Goal: Task Accomplishment & Management: Manage account settings

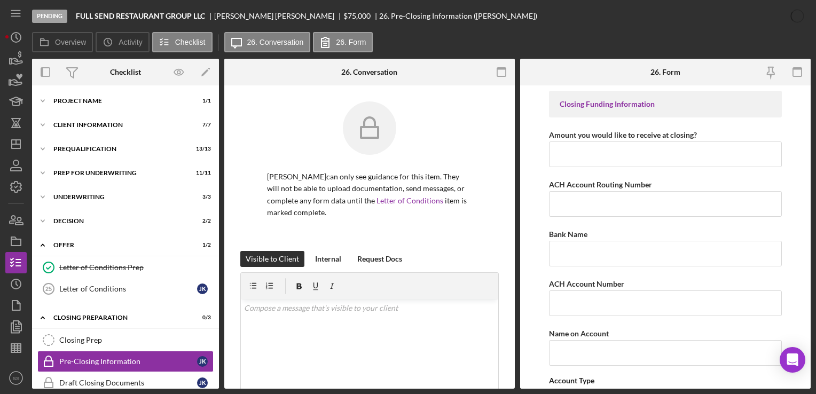
scroll to position [295, 0]
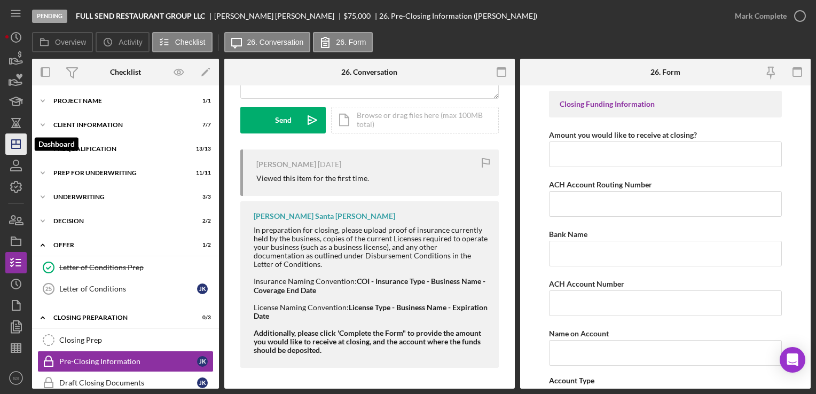
click at [13, 153] on icon "Icon/Dashboard" at bounding box center [16, 144] width 27 height 27
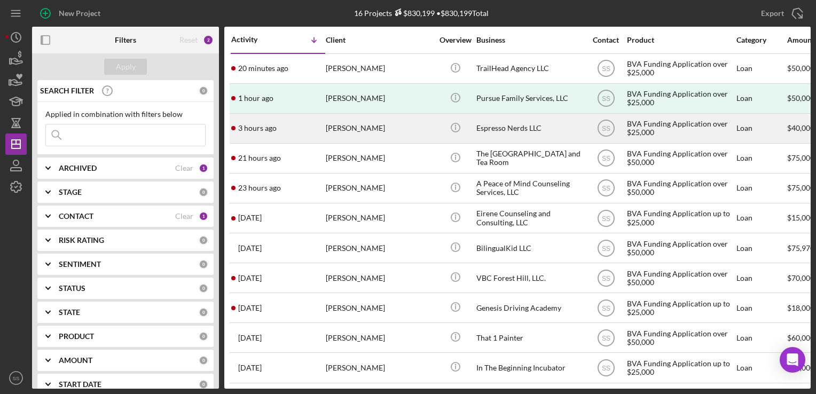
click at [323, 141] on div "3 hours ago [PERSON_NAME]" at bounding box center [278, 128] width 94 height 28
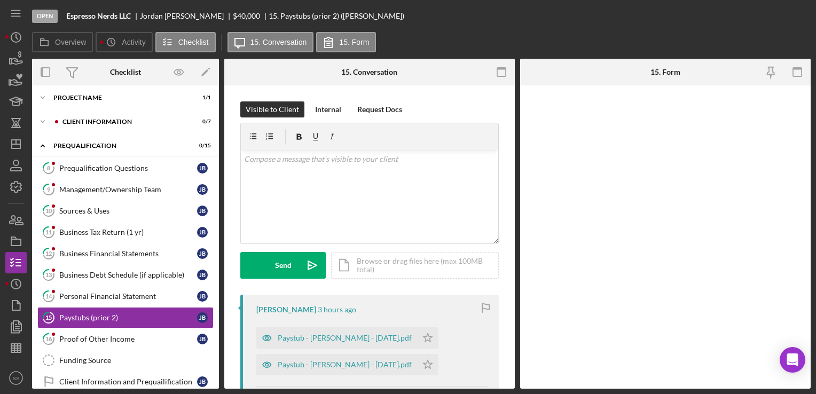
scroll to position [81, 0]
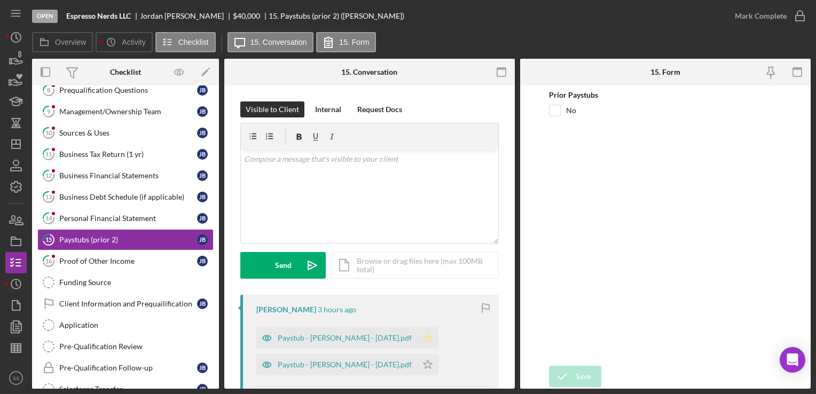
click at [437, 337] on icon "Icon/Star" at bounding box center [427, 338] width 21 height 21
click at [437, 364] on icon "Icon/Star" at bounding box center [427, 364] width 21 height 21
click at [760, 20] on div "Mark Complete" at bounding box center [761, 15] width 52 height 21
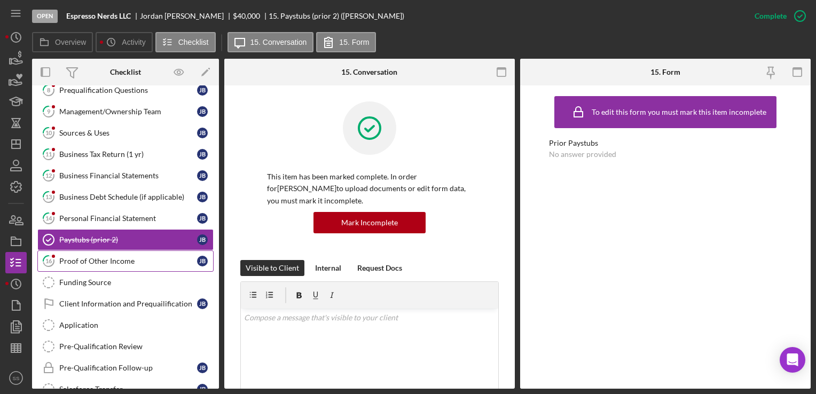
click at [135, 258] on div "Proof of Other Income" at bounding box center [128, 261] width 138 height 9
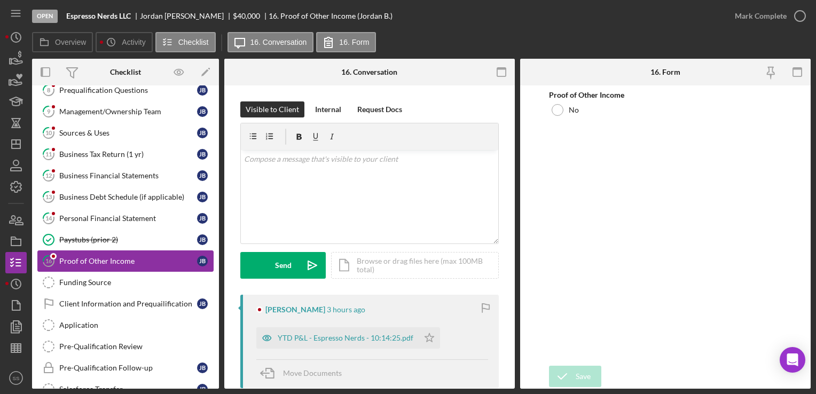
scroll to position [173, 0]
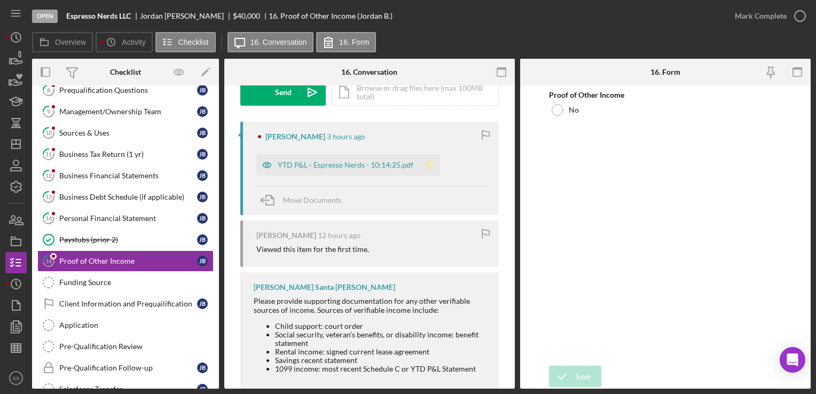
click at [430, 166] on icon "Icon/Star" at bounding box center [429, 164] width 21 height 21
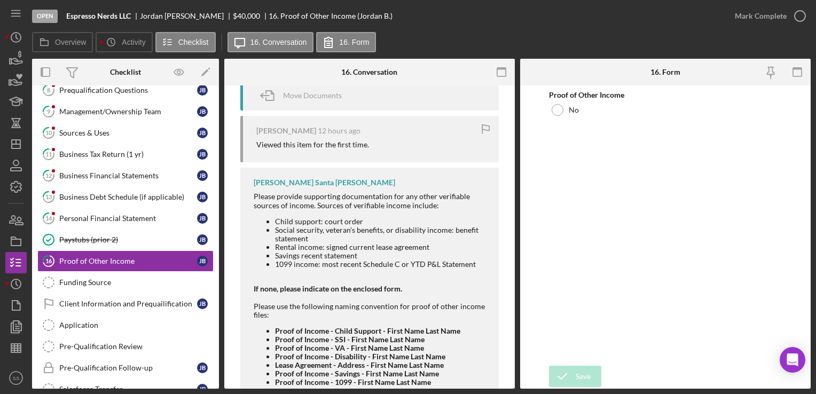
scroll to position [278, 0]
click at [367, 283] on div at bounding box center [371, 280] width 235 height 9
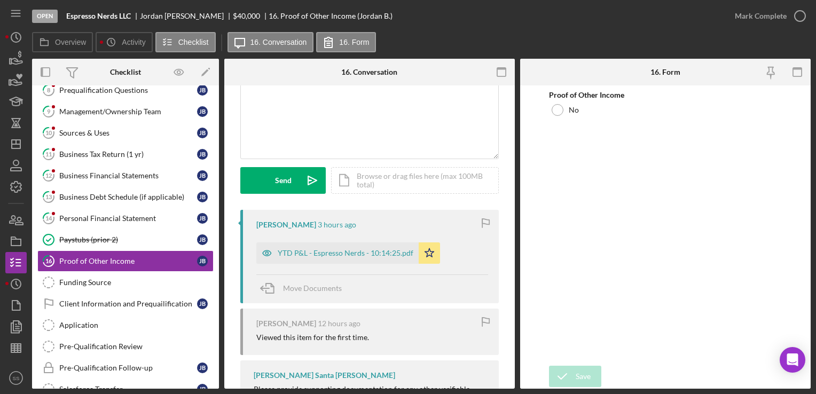
scroll to position [82, 0]
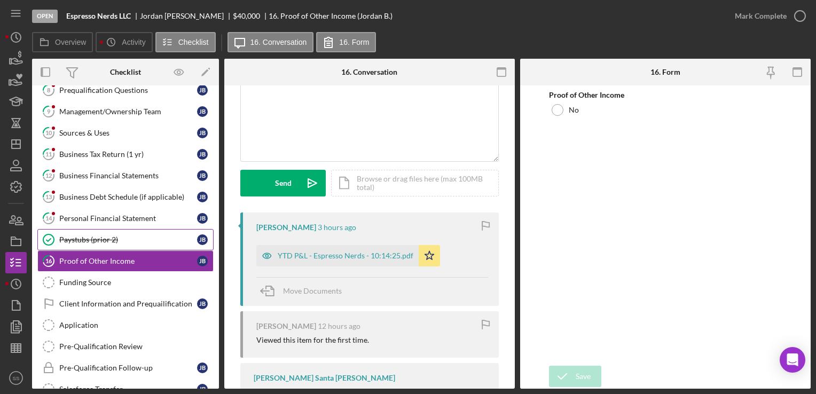
click at [126, 239] on div "Paystubs (prior 2)" at bounding box center [128, 240] width 138 height 9
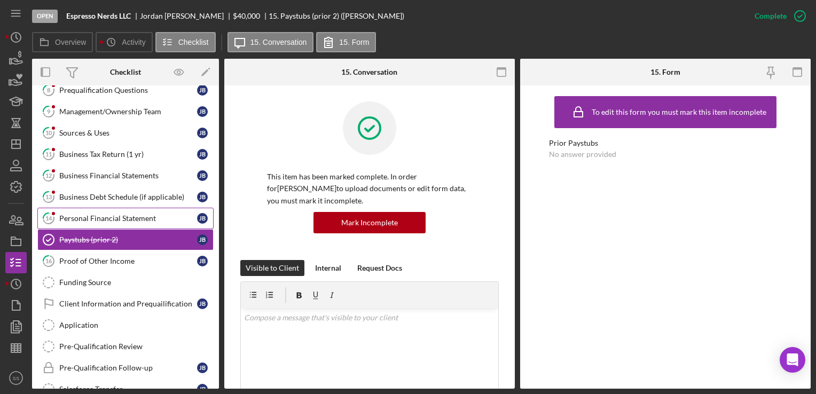
click at [123, 222] on link "14 Personal Financial Statement [PERSON_NAME]" at bounding box center [125, 218] width 176 height 21
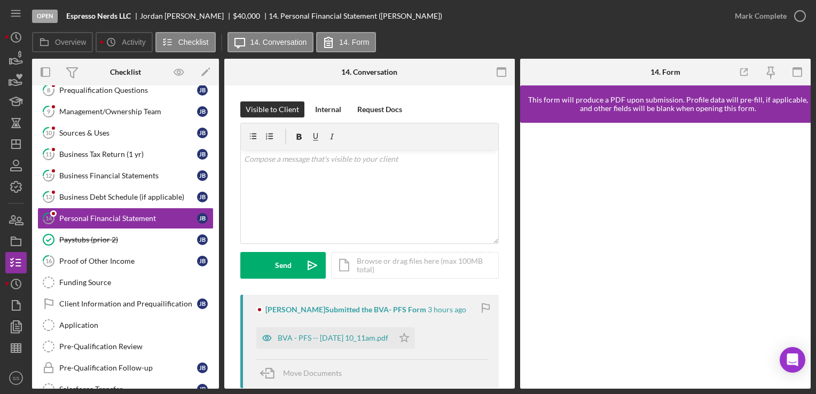
scroll to position [123, 0]
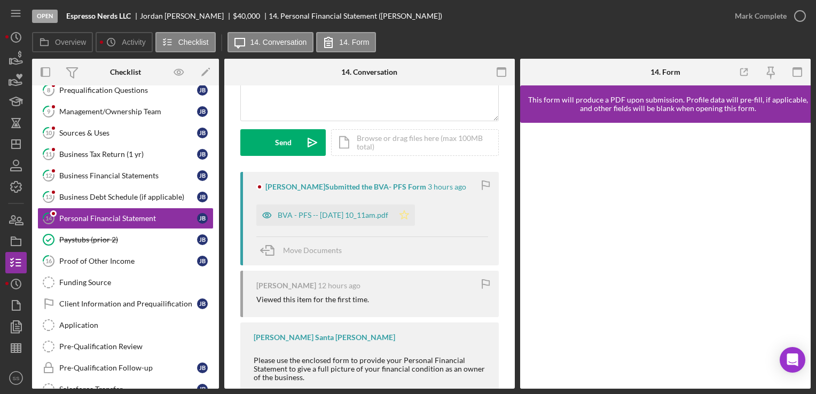
click at [409, 213] on polygon "button" at bounding box center [404, 215] width 9 height 9
click at [776, 25] on div "Mark Complete" at bounding box center [761, 15] width 52 height 21
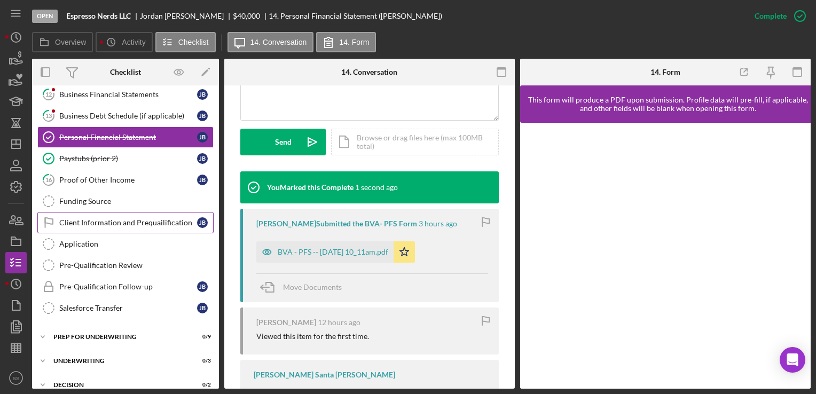
scroll to position [162, 0]
click at [357, 252] on div "BVA - PFS -- [DATE] 10_11am.pdf" at bounding box center [333, 252] width 111 height 9
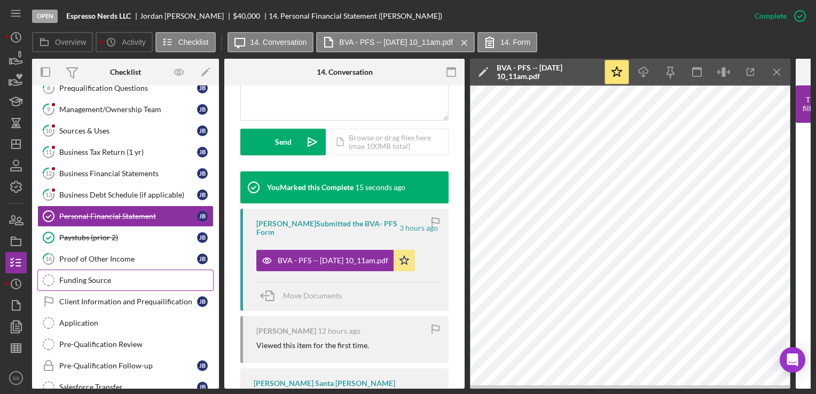
scroll to position [84, 0]
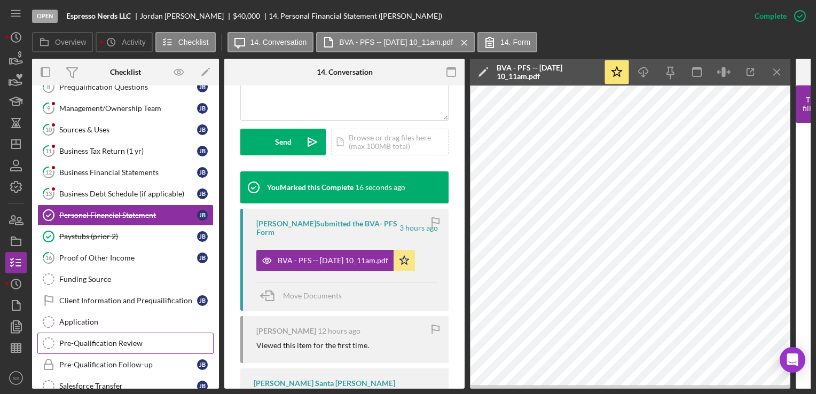
click at [109, 334] on link "Pre-Qualification Review Pre-Qualification Review" at bounding box center [125, 343] width 176 height 21
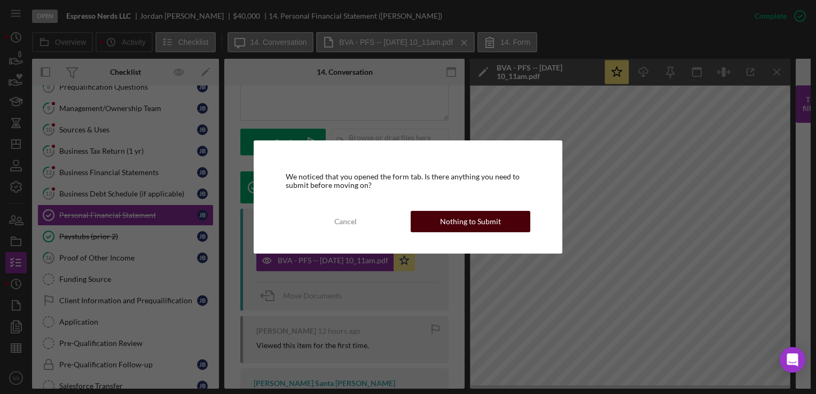
click at [494, 223] on div "Nothing to Submit" at bounding box center [470, 221] width 61 height 21
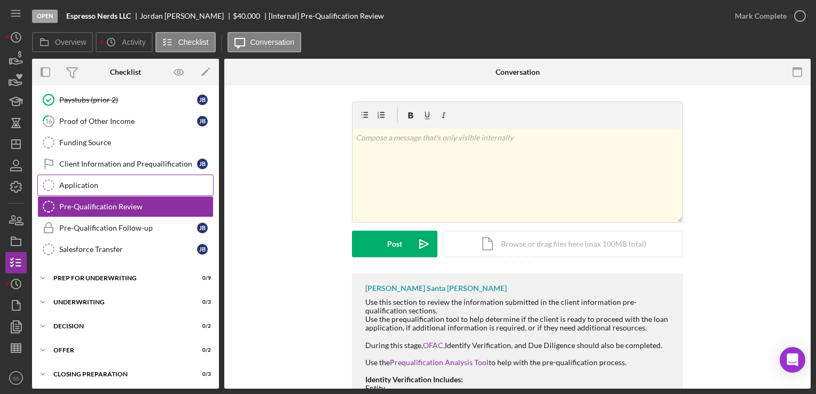
scroll to position [251, 0]
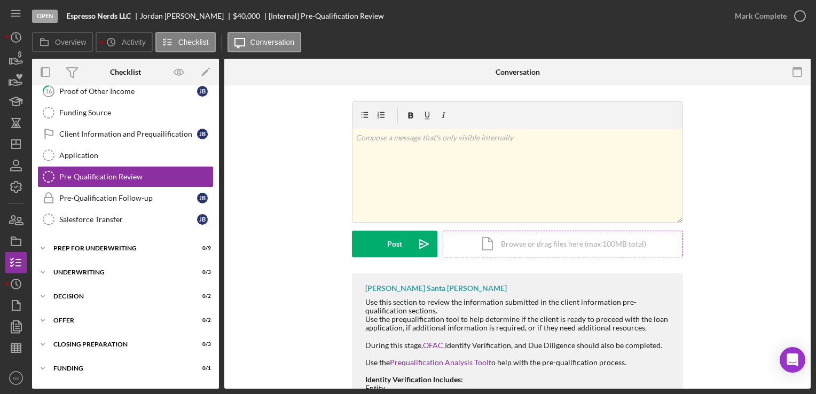
click at [538, 237] on div "Icon/Document Browse or drag files here (max 100MB total) Tap to choose files o…" at bounding box center [563, 244] width 240 height 27
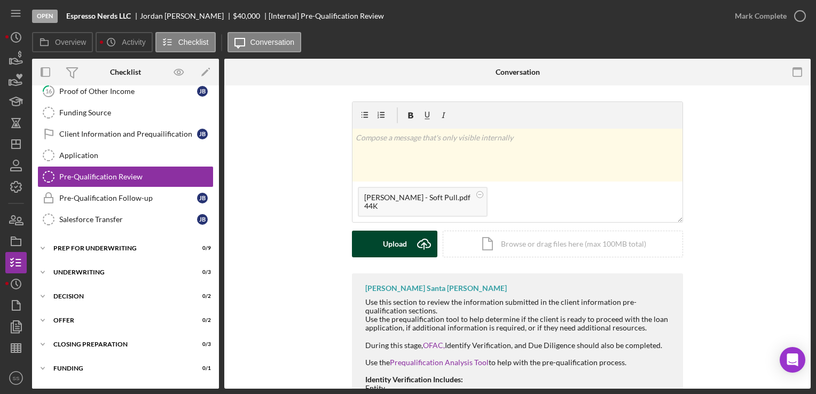
click at [395, 240] on div "Upload" at bounding box center [395, 244] width 24 height 27
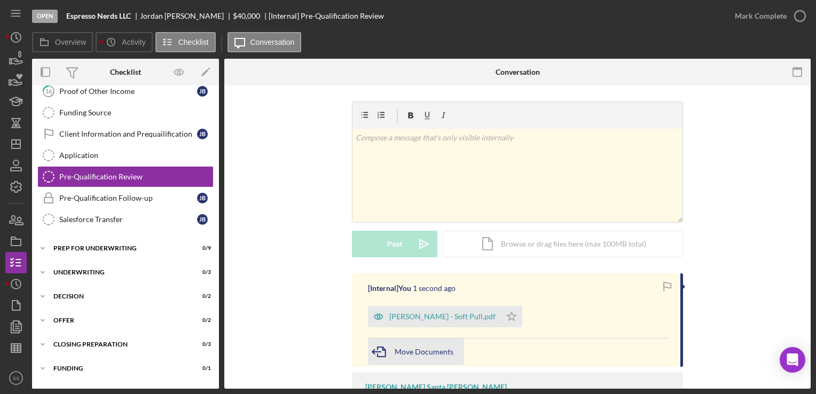
scroll to position [292, 0]
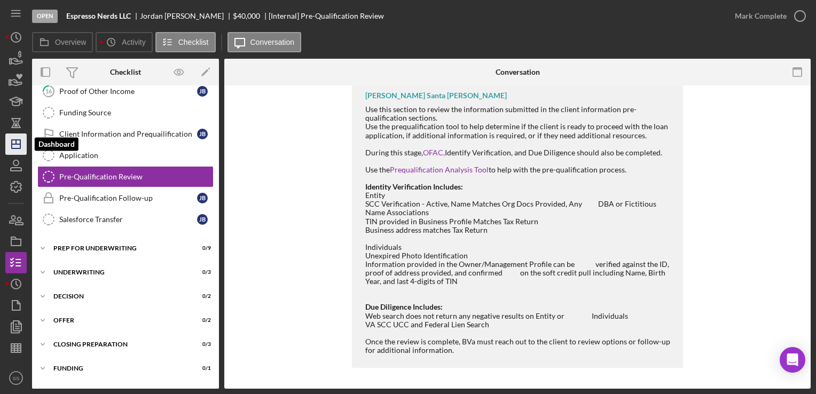
click at [12, 147] on icon "Icon/Dashboard" at bounding box center [16, 144] width 27 height 27
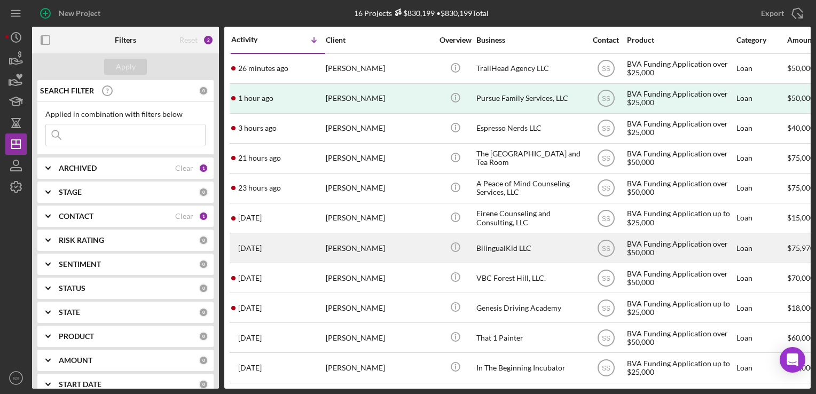
click at [365, 246] on div "[PERSON_NAME]" at bounding box center [379, 248] width 107 height 28
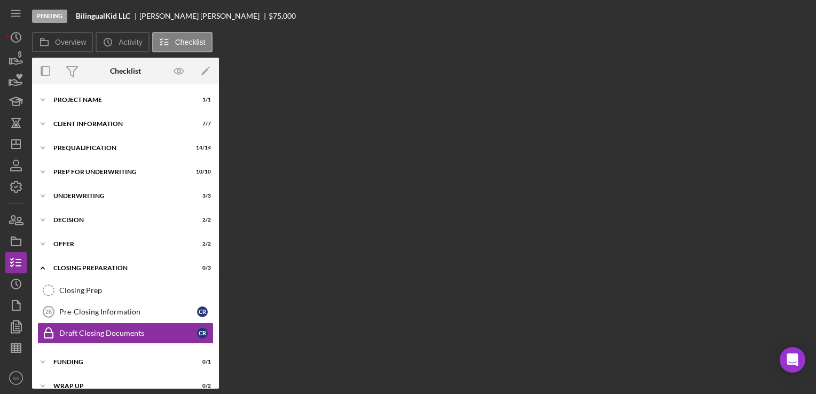
scroll to position [13, 0]
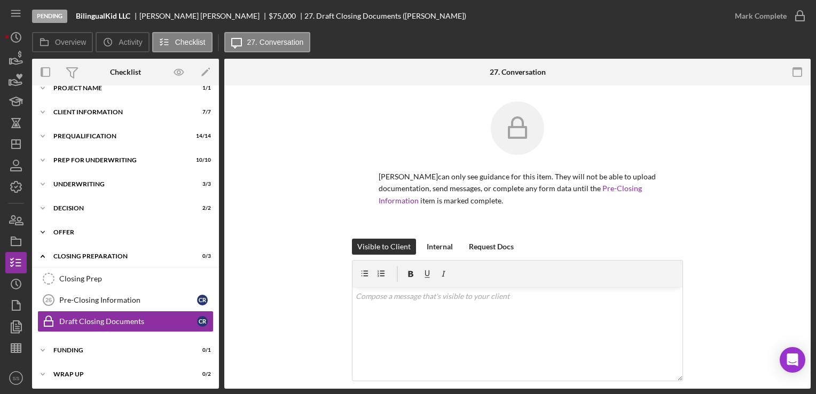
click at [122, 234] on div "Offer" at bounding box center [129, 232] width 152 height 6
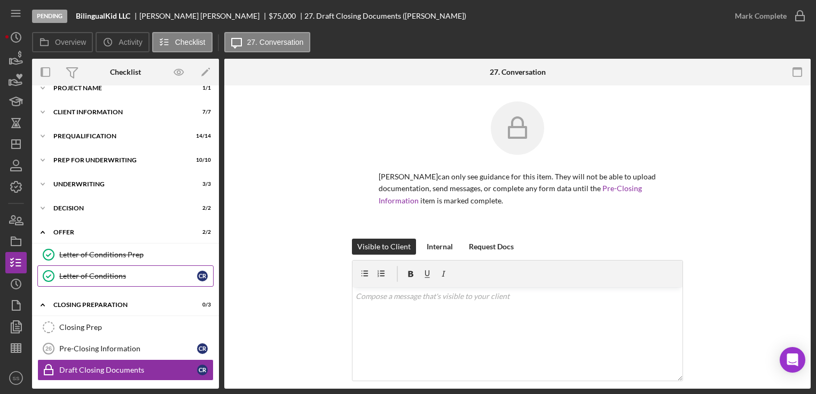
click at [117, 273] on div "Letter of Conditions" at bounding box center [128, 276] width 138 height 9
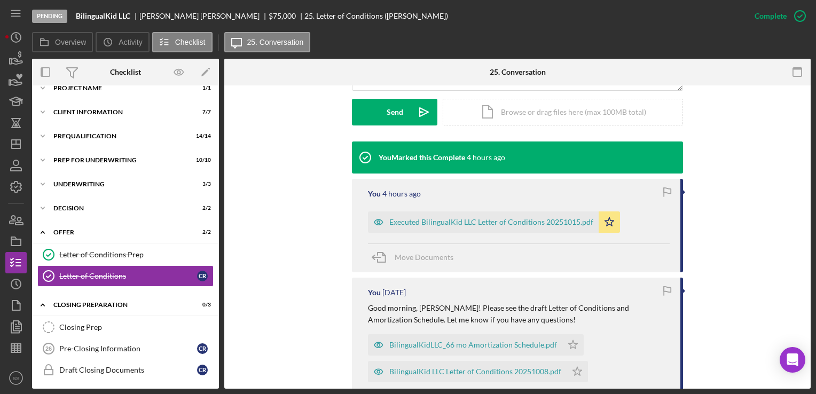
scroll to position [359, 0]
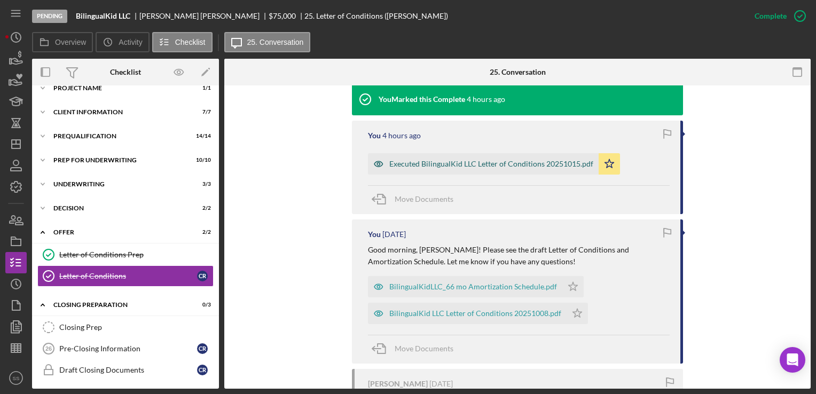
click at [483, 169] on div "Executed BilingualKid LLC Letter of Conditions 20251015.pdf" at bounding box center [483, 163] width 231 height 21
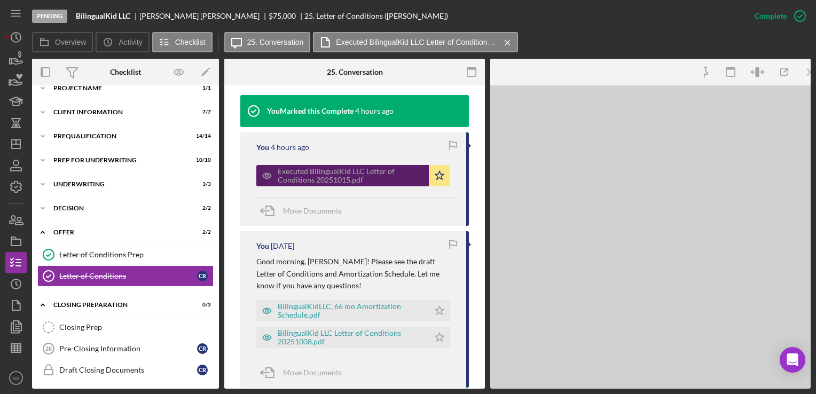
scroll to position [370, 0]
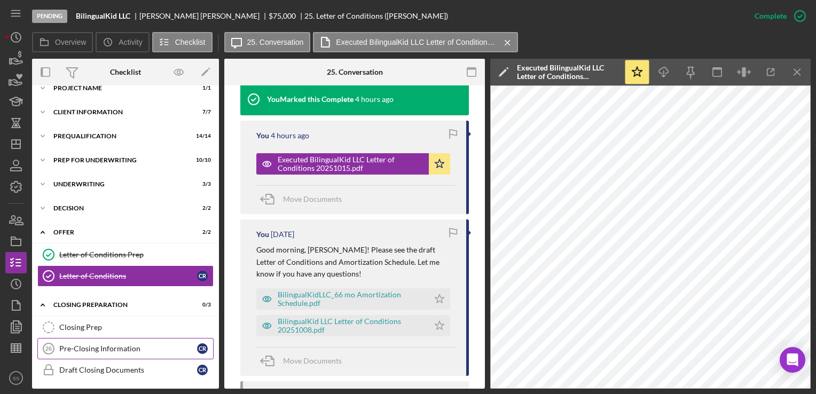
click at [129, 345] on div "Pre-Closing Information" at bounding box center [128, 349] width 138 height 9
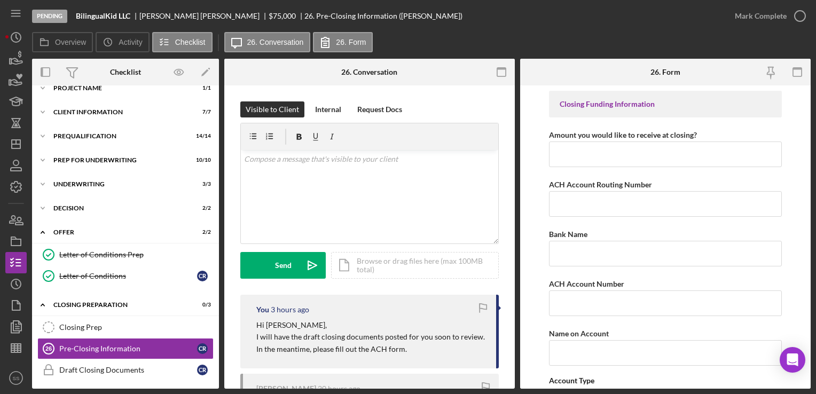
scroll to position [203, 0]
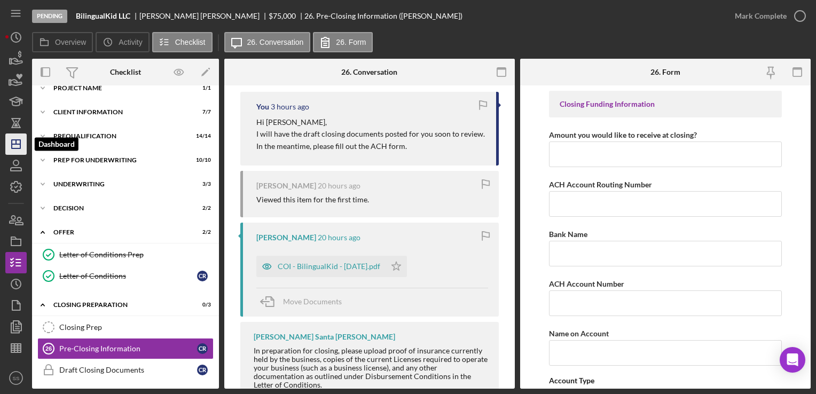
click at [24, 143] on icon "Icon/Dashboard" at bounding box center [16, 144] width 27 height 27
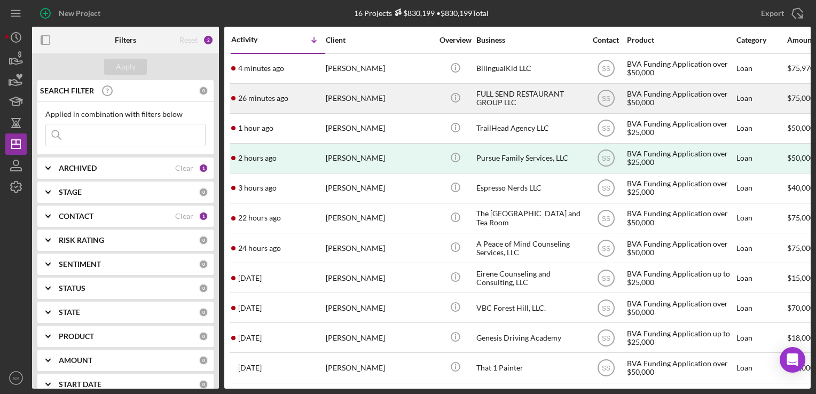
click at [297, 105] on div "26 minutes ago [PERSON_NAME]" at bounding box center [278, 98] width 94 height 28
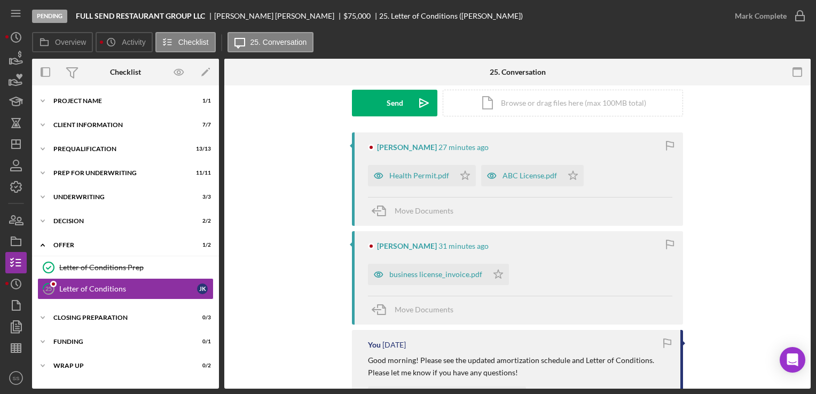
scroll to position [162, 0]
click at [440, 172] on div "Health Permit.pdf" at bounding box center [420, 176] width 60 height 9
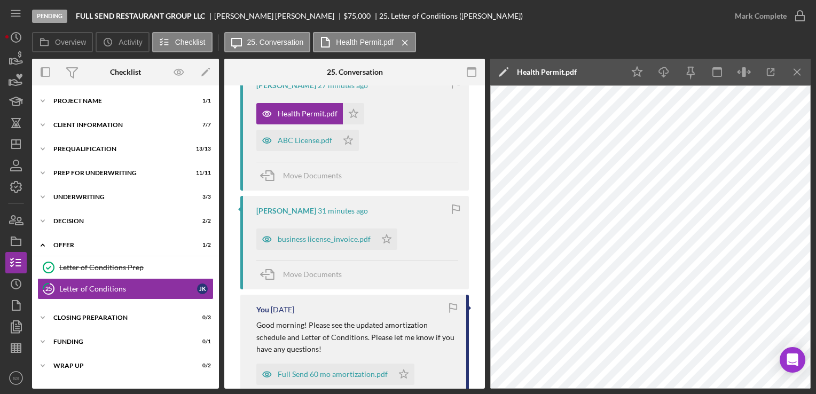
scroll to position [169, 0]
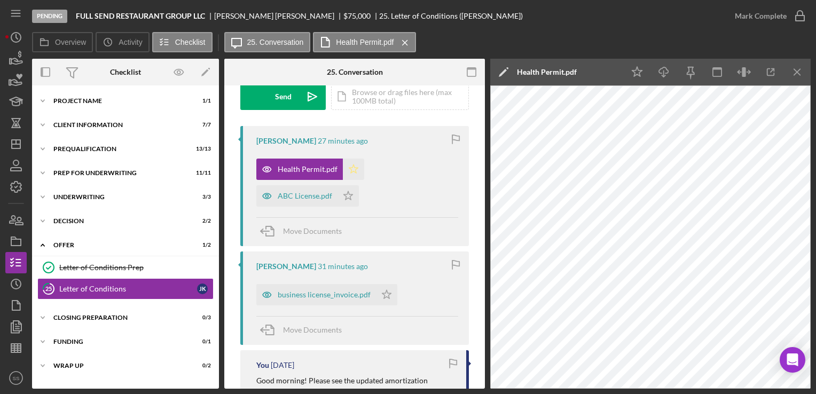
click at [350, 167] on icon "Icon/Star" at bounding box center [353, 169] width 21 height 21
click at [350, 195] on icon "Icon/Star" at bounding box center [348, 195] width 21 height 21
click at [384, 301] on icon "Icon/Star" at bounding box center [386, 294] width 21 height 21
click at [315, 294] on div "business license_invoice.pdf" at bounding box center [324, 295] width 93 height 9
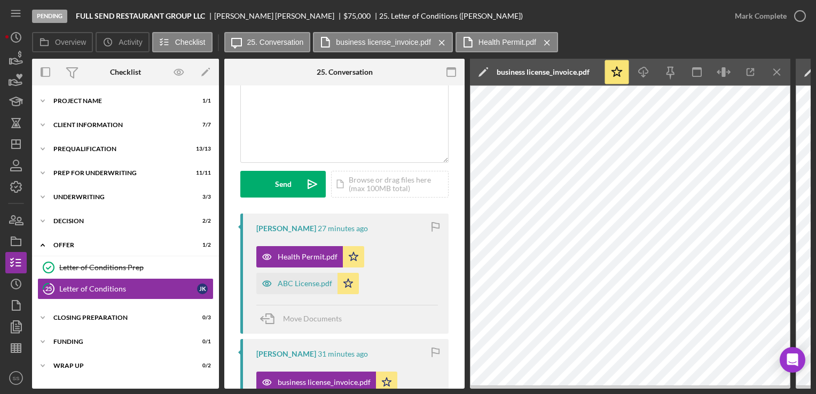
scroll to position [79, 0]
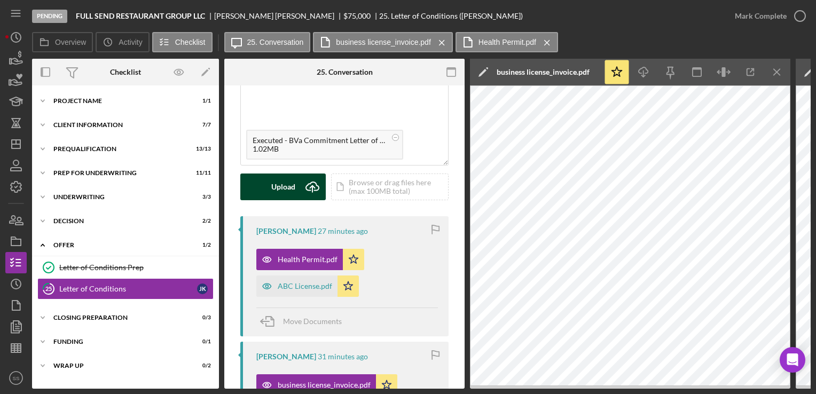
click at [290, 183] on div "Upload" at bounding box center [283, 187] width 24 height 27
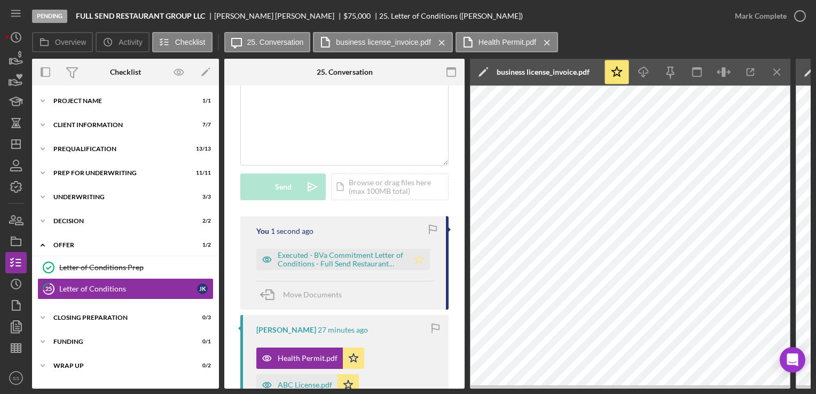
click at [418, 261] on icon "Icon/Star" at bounding box center [419, 259] width 21 height 21
click at [122, 315] on div "Closing Preparation" at bounding box center [129, 318] width 152 height 6
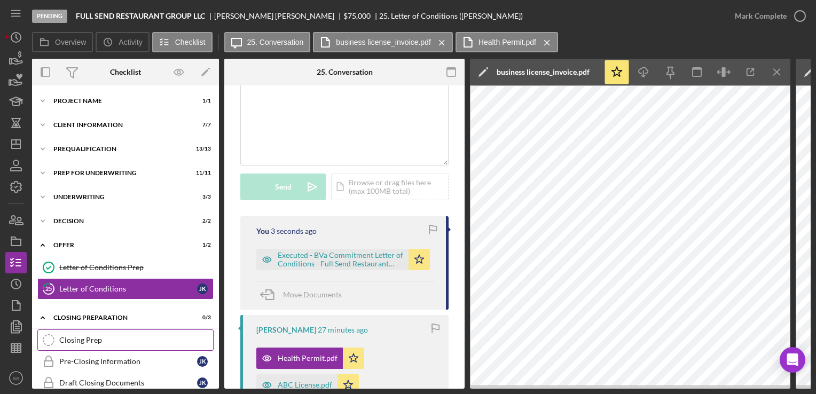
scroll to position [65, 0]
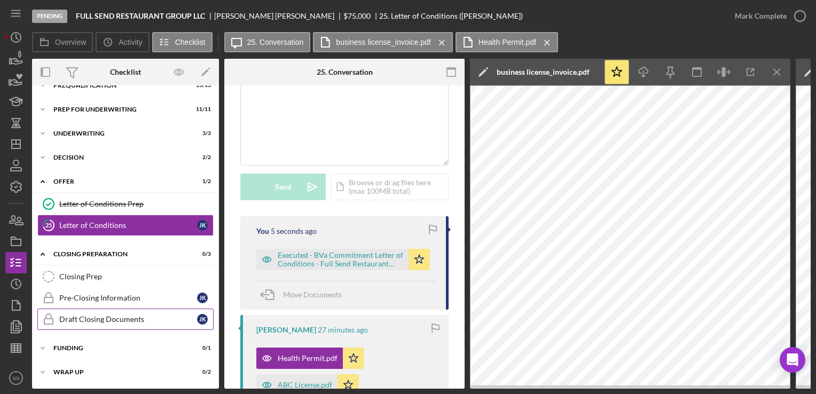
click at [135, 309] on link "Draft Closing Documents Draft Closing Documents J K" at bounding box center [125, 319] width 176 height 21
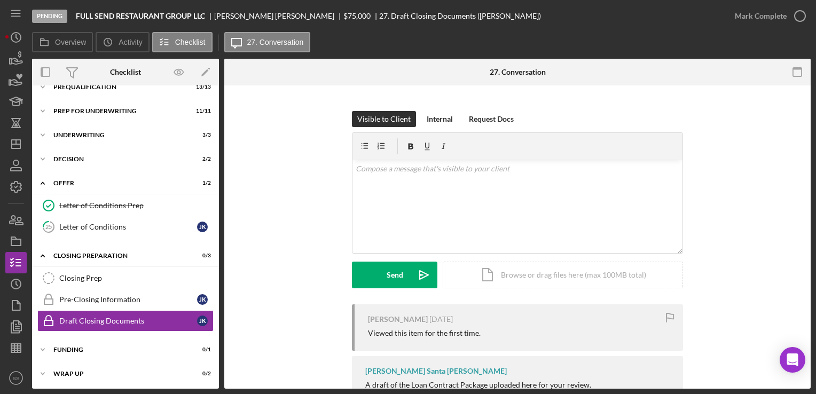
scroll to position [128, 0]
click at [153, 300] on div "Pre-Closing Information" at bounding box center [128, 299] width 138 height 9
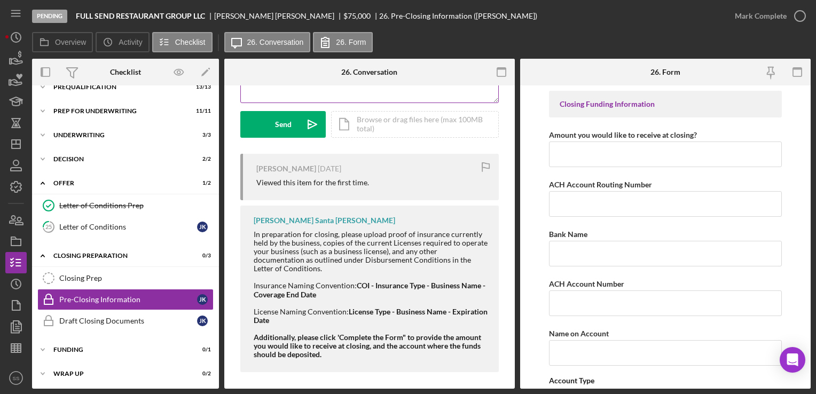
scroll to position [295, 0]
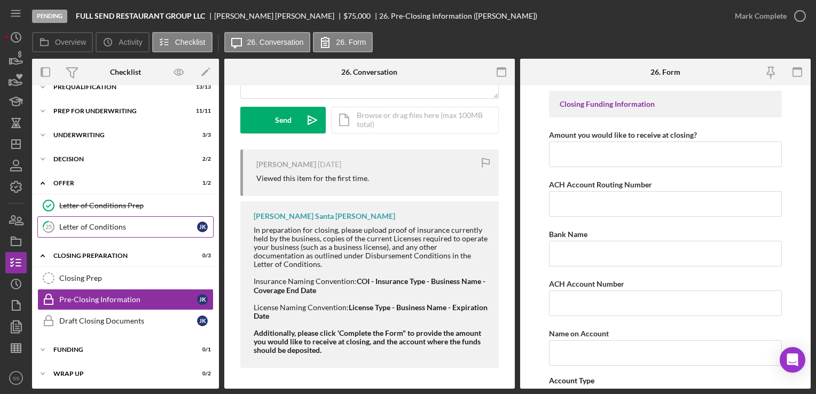
click at [97, 229] on div "Letter of Conditions" at bounding box center [128, 227] width 138 height 9
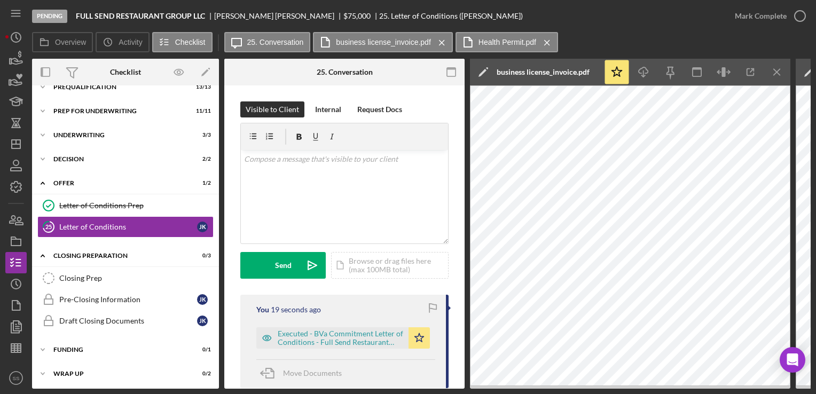
scroll to position [254, 0]
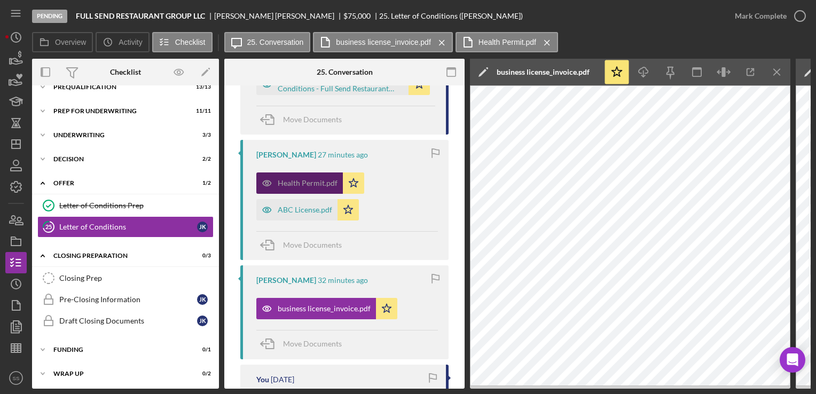
click at [320, 189] on div "Health Permit.pdf" at bounding box center [299, 183] width 87 height 21
click at [776, 71] on line "button" at bounding box center [777, 72] width 6 height 6
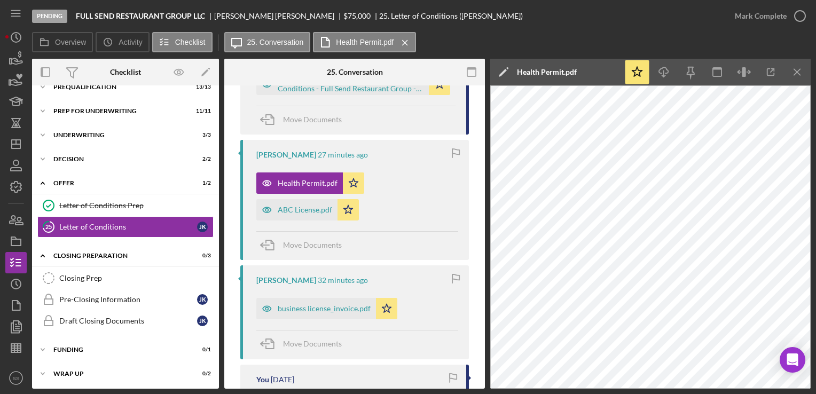
click at [556, 71] on div "Health Permit.pdf" at bounding box center [547, 72] width 60 height 9
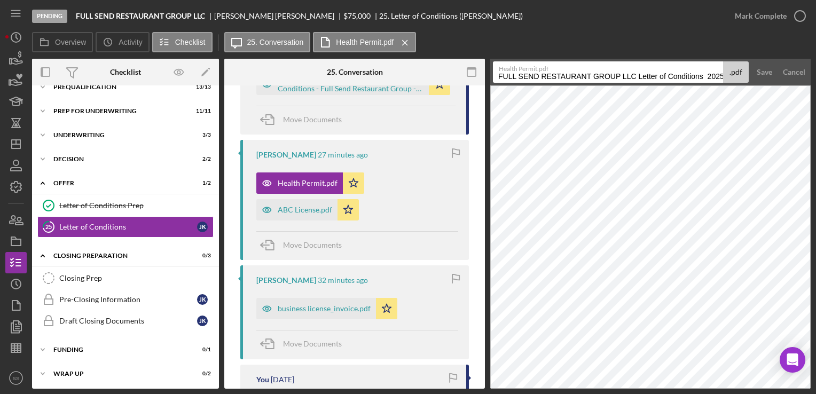
click at [559, 78] on input "FULL SEND RESTAURANT GROUP LLC Letter of Conditions 20251015" at bounding box center [608, 71] width 230 height 21
click at [559, 78] on input "Health Permit - Full Send Restaurant Group" at bounding box center [608, 71] width 230 height 21
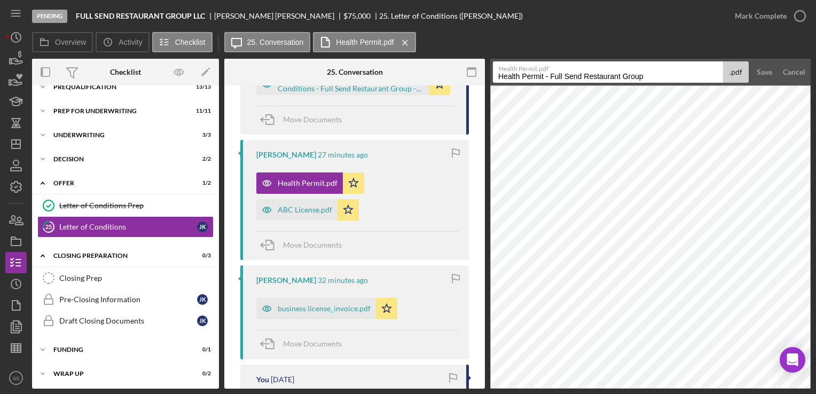
click at [559, 78] on input "Health Permit - Full Send Restaurant Group" at bounding box center [608, 71] width 230 height 21
type input "Health Permit - Full Send Restaurant Group"
click at [765, 70] on div "Save" at bounding box center [764, 71] width 15 height 21
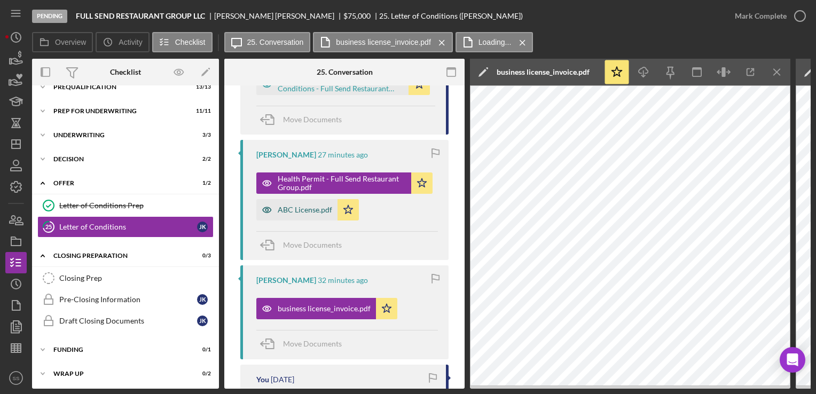
click at [293, 213] on div "ABC License.pdf" at bounding box center [305, 210] width 55 height 9
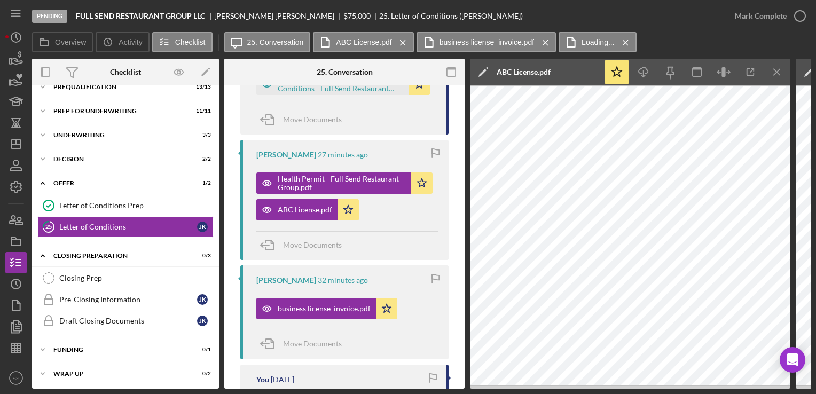
click at [534, 72] on div "ABC License.pdf" at bounding box center [524, 72] width 54 height 9
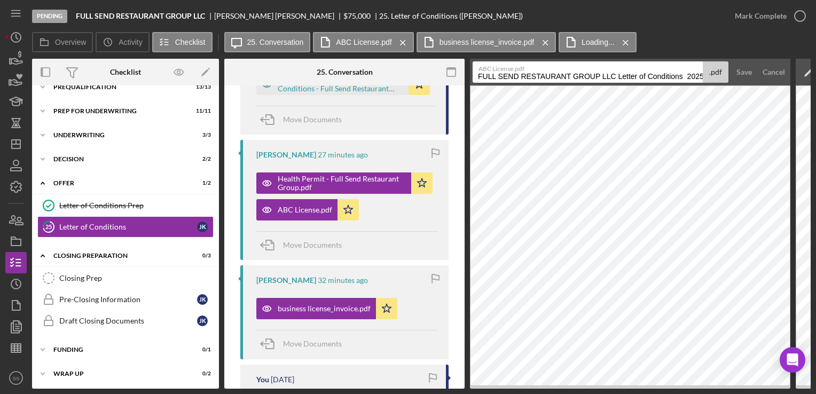
click at [489, 77] on input "FULL SEND RESTAURANT GROUP LLC Letter of Conditions 20251015" at bounding box center [588, 71] width 230 height 21
paste input "Health Permit - Full Send Restaurant Group"
click at [525, 76] on input "Health Permit - Full Send Restaurant Group" at bounding box center [588, 71] width 230 height 21
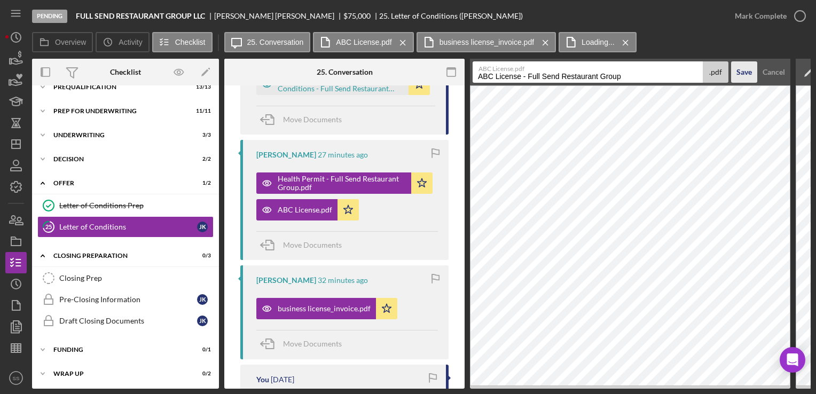
type input "ABC License - Full Send Restaurant Group"
click at [744, 73] on div "Save" at bounding box center [744, 71] width 15 height 21
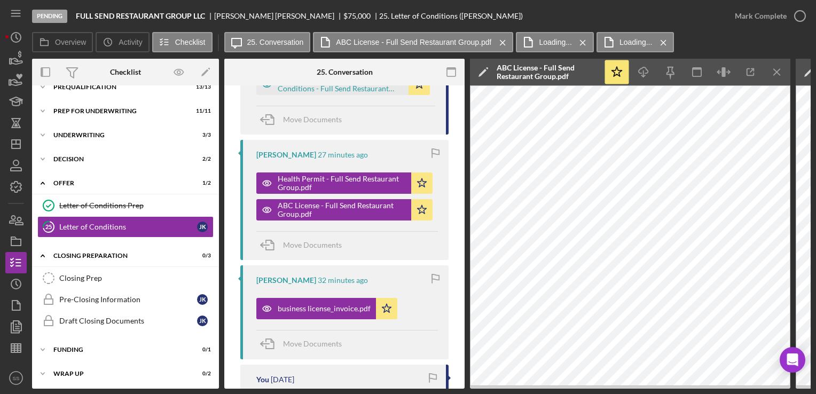
scroll to position [348, 0]
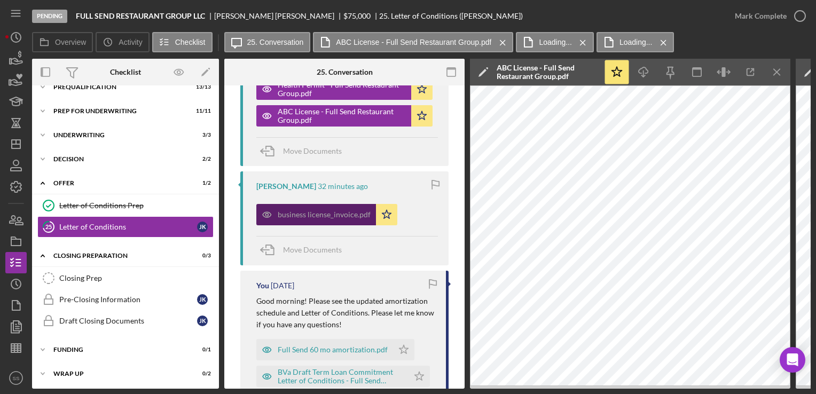
click at [317, 212] on div "business license_invoice.pdf" at bounding box center [324, 215] width 93 height 9
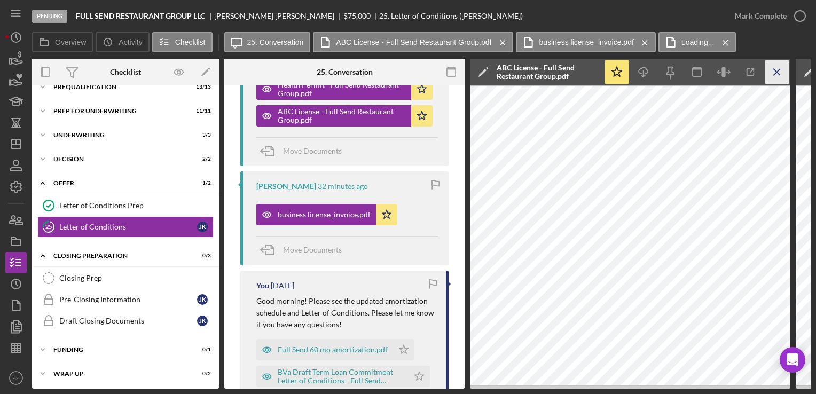
click at [776, 71] on line "button" at bounding box center [777, 72] width 6 height 6
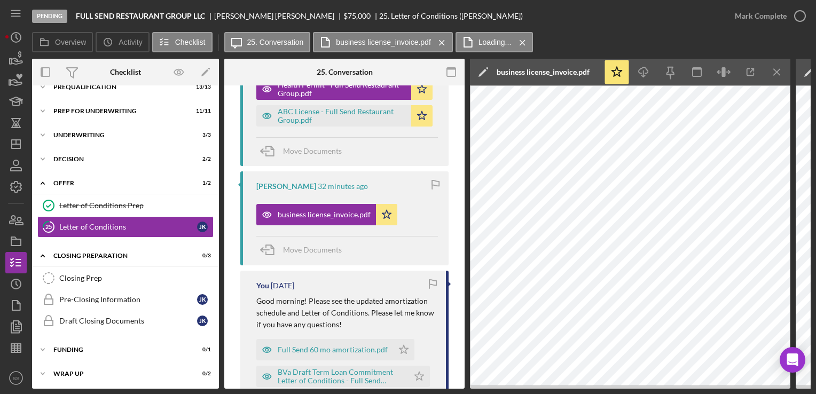
click at [548, 74] on div "business license_invoice.pdf" at bounding box center [543, 72] width 93 height 9
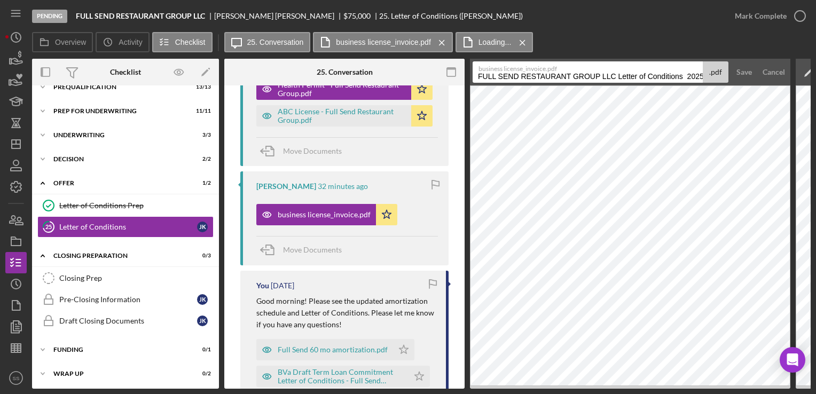
click at [548, 74] on input "FULL SEND RESTAURANT GROUP LLC Letter of Conditions 20251015" at bounding box center [588, 71] width 230 height 21
paste input "Health Permit - Full Send Restaurant Group"
drag, startPoint x: 525, startPoint y: 77, endPoint x: 446, endPoint y: 80, distance: 78.6
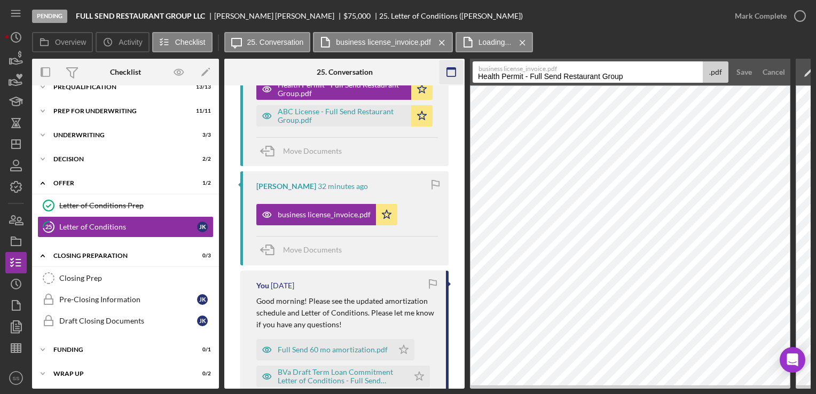
click at [446, 80] on div "Overview Internal Workflow Stage Pending Icon/Dropdown Arrow Archive (can unarc…" at bounding box center [421, 224] width 779 height 330
click at [592, 77] on input "Business License Invoice (awaiting document) - Full Send Restaurant Group" at bounding box center [588, 71] width 230 height 21
type input "Business License Invoice (awaiting actual document) - Full Send Restaurant Group"
click at [744, 69] on div "Save" at bounding box center [744, 71] width 15 height 21
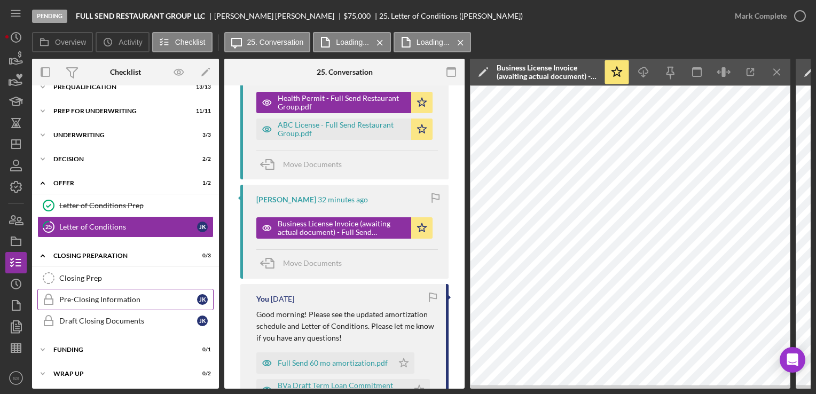
scroll to position [333, 0]
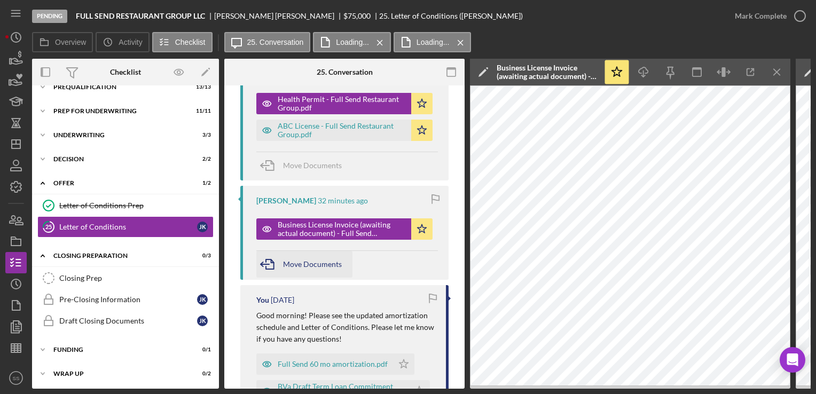
click at [318, 266] on span "Move Documents" at bounding box center [312, 264] width 59 height 9
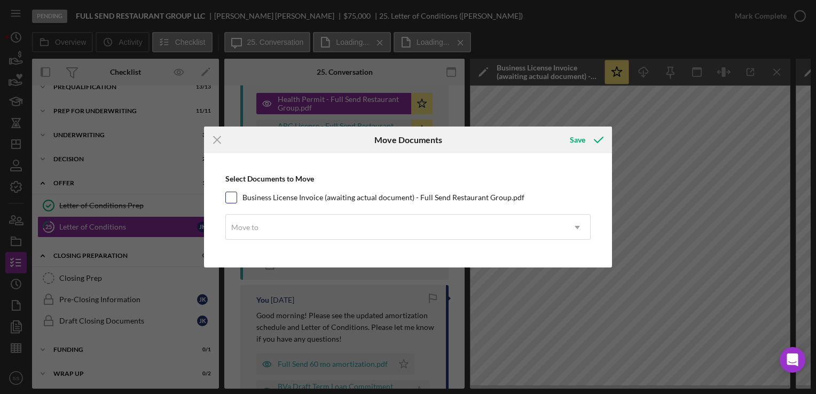
click at [237, 198] on div at bounding box center [231, 198] width 12 height 12
click at [322, 231] on div "Move to" at bounding box center [395, 227] width 339 height 25
click at [231, 203] on div "Select Documents to Move Business License Invoice (awaiting actual document) - …" at bounding box center [408, 210] width 398 height 103
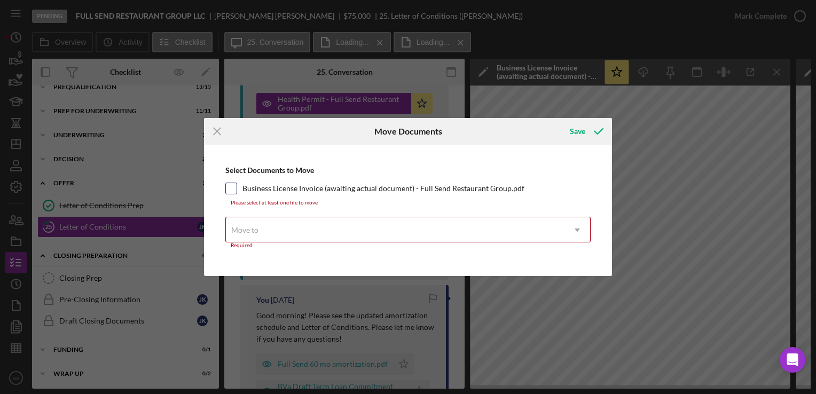
click at [229, 190] on input "Business License Invoice (awaiting actual document) - Full Send Restaurant Grou…" at bounding box center [231, 188] width 11 height 11
checkbox input "true"
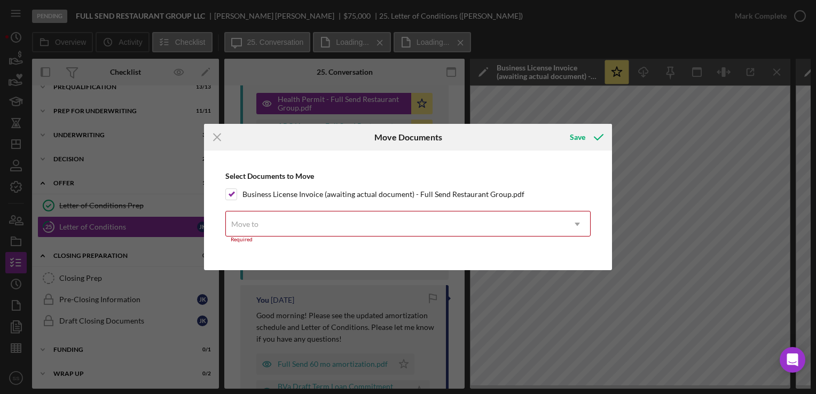
click at [284, 223] on div "Move to" at bounding box center [395, 224] width 339 height 25
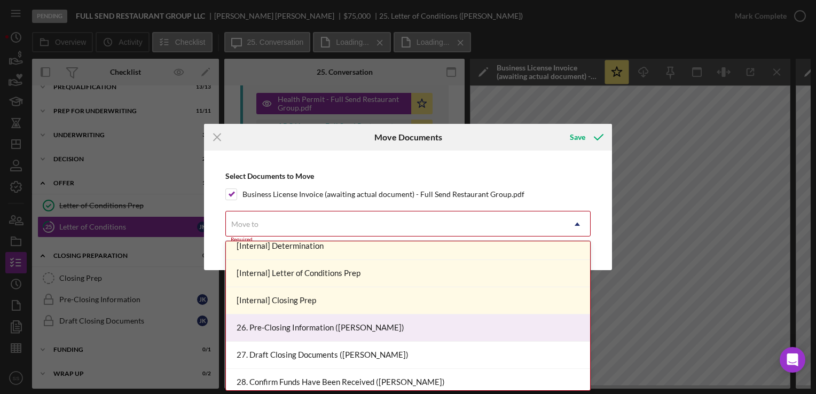
scroll to position [689, 0]
click at [312, 328] on div "26. Pre-Closing Information ([PERSON_NAME])" at bounding box center [408, 328] width 364 height 27
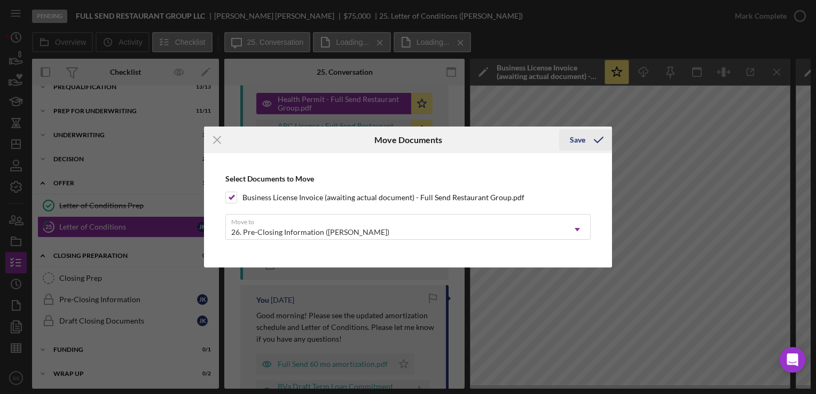
click at [590, 138] on icon "submit" at bounding box center [599, 140] width 27 height 27
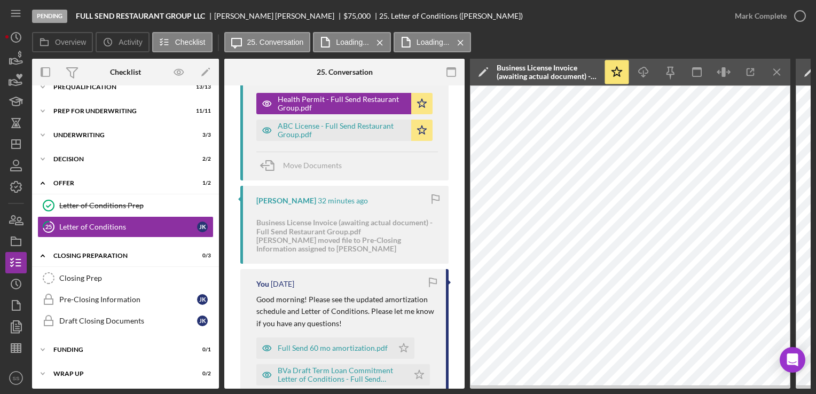
scroll to position [321, 0]
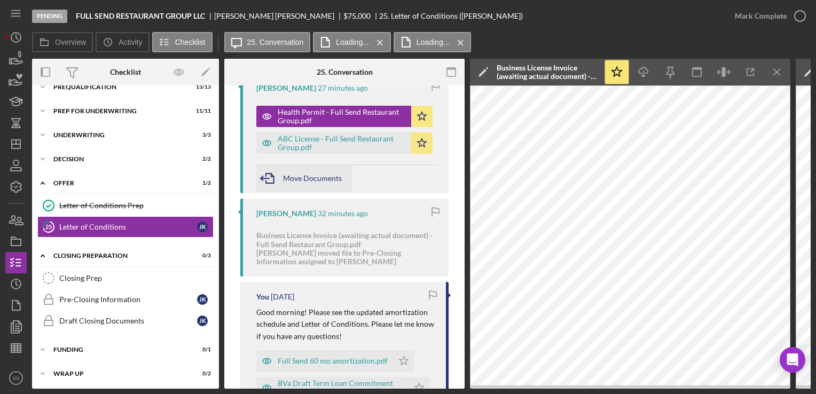
click at [294, 181] on span "Move Documents" at bounding box center [312, 178] width 59 height 9
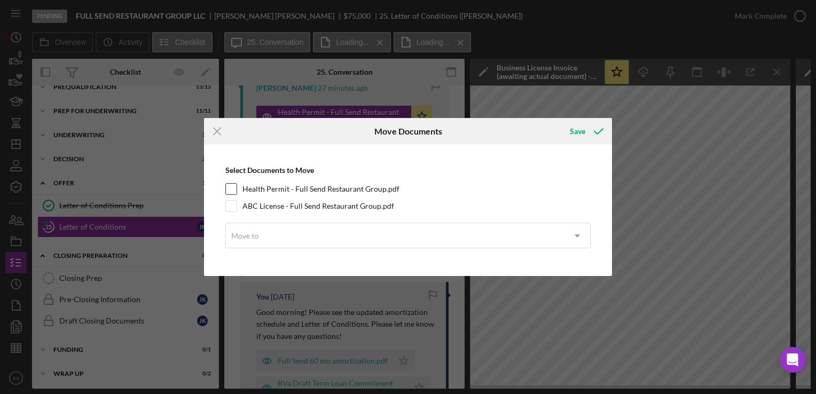
click at [229, 185] on input "Health Permit - Full Send Restaurant Group.pdf" at bounding box center [231, 189] width 11 height 11
checkbox input "true"
click at [233, 205] on input "ABC License - Full Send Restaurant Group.pdf" at bounding box center [231, 206] width 11 height 11
checkbox input "true"
click at [312, 241] on div "Move to" at bounding box center [395, 236] width 339 height 25
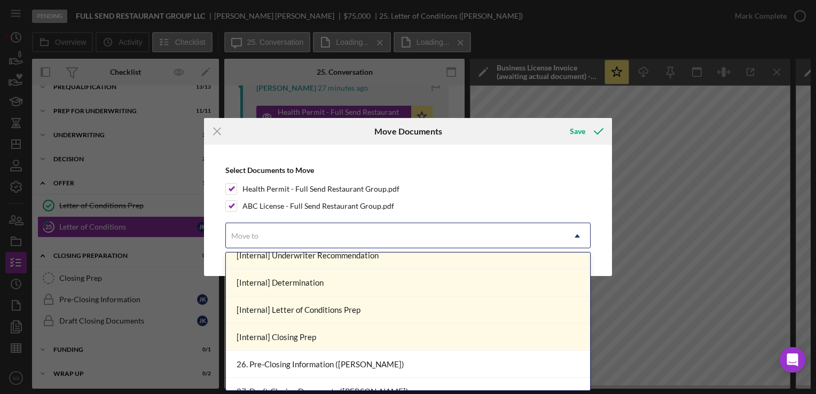
scroll to position [676, 0]
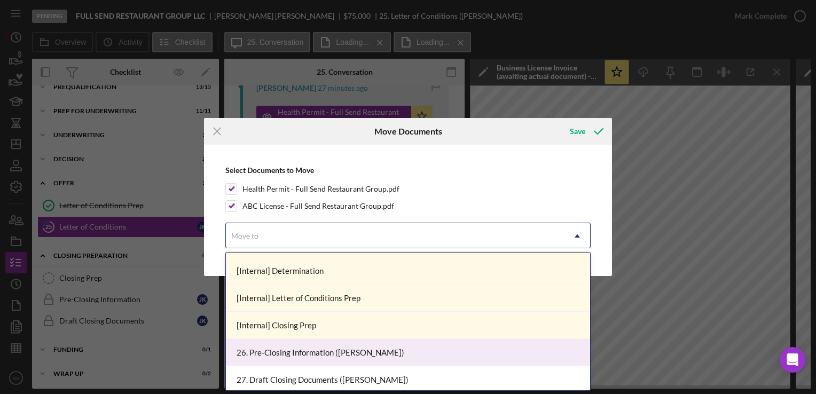
click at [313, 345] on div "26. Pre-Closing Information ([PERSON_NAME])" at bounding box center [408, 352] width 364 height 27
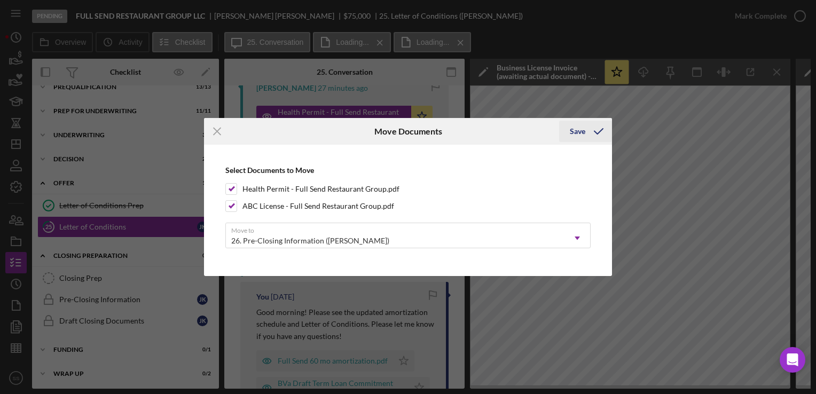
click at [583, 129] on div "Save" at bounding box center [577, 131] width 15 height 21
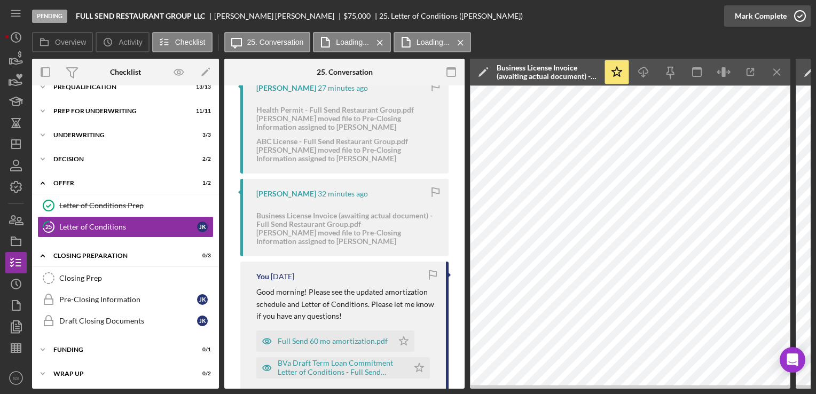
click at [787, 11] on icon "button" at bounding box center [800, 16] width 27 height 27
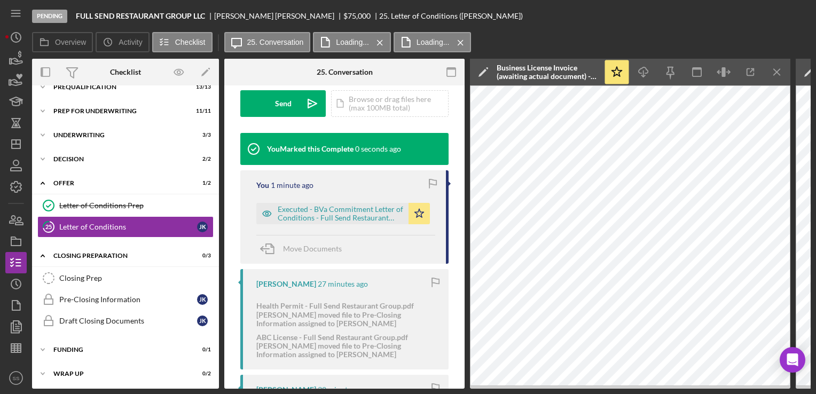
scroll to position [517, 0]
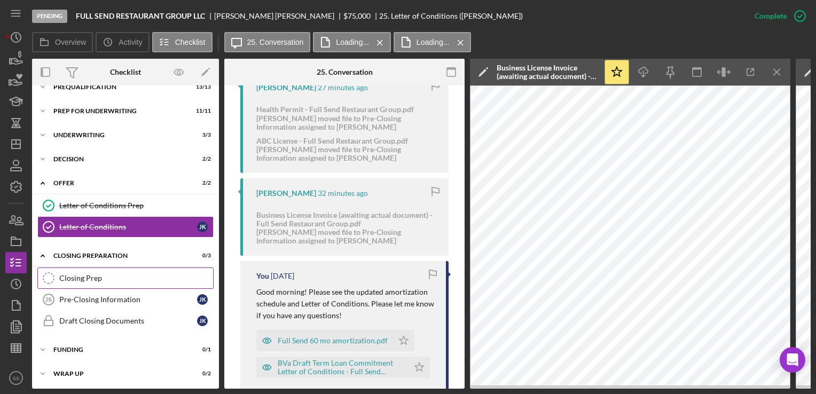
click at [98, 285] on link "Closing Prep Closing Prep" at bounding box center [125, 278] width 176 height 21
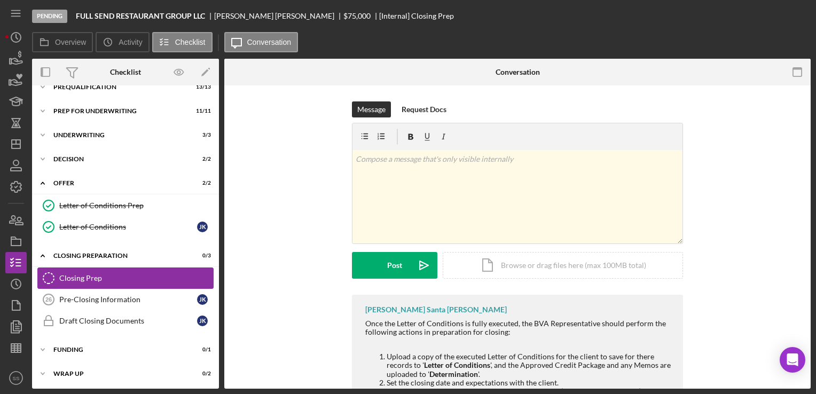
scroll to position [62, 0]
click at [99, 299] on div "Pre-Closing Information" at bounding box center [128, 299] width 138 height 9
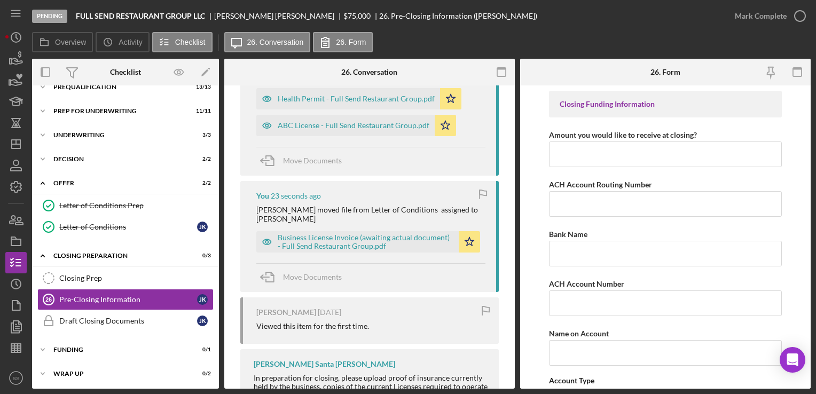
scroll to position [256, 0]
click at [449, 263] on div "Move Documents" at bounding box center [370, 277] width 229 height 29
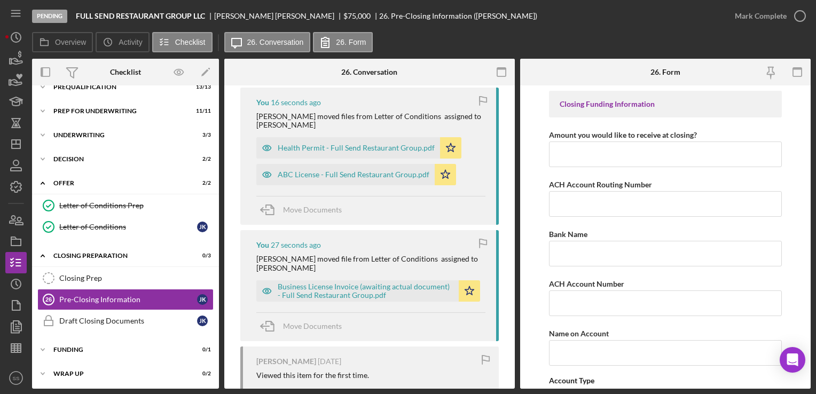
scroll to position [205, 0]
